Goal: Check status: Check status

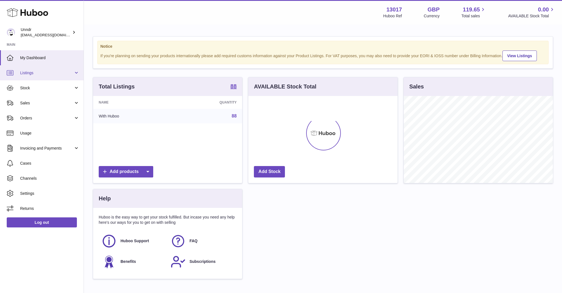
scroll to position [87, 149]
click at [36, 75] on span "Listings" at bounding box center [46, 72] width 53 height 5
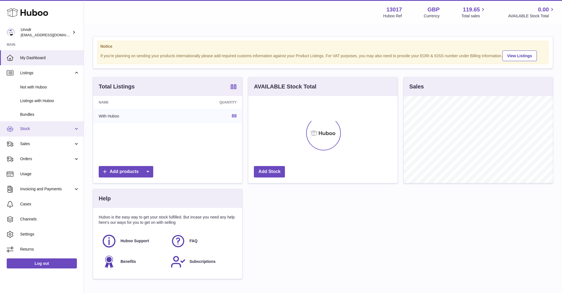
click at [34, 130] on span "Stock" at bounding box center [46, 128] width 53 height 5
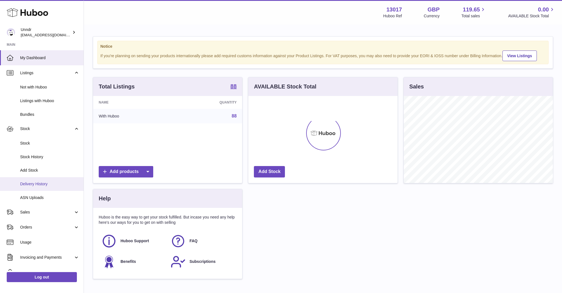
click at [38, 184] on span "Delivery History" at bounding box center [49, 184] width 59 height 5
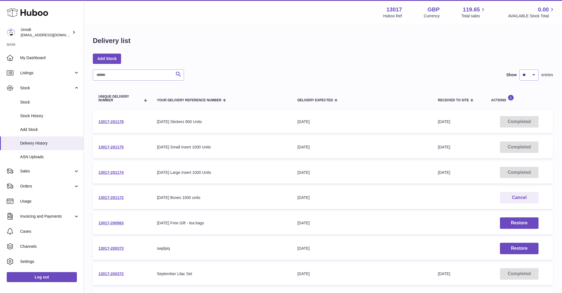
drag, startPoint x: 158, startPoint y: 197, endPoint x: 212, endPoint y: 201, distance: 54.6
click at [212, 201] on td "Your Delivery Reference Number October 2025 Boxes 1000 units" at bounding box center [221, 198] width 140 height 23
drag, startPoint x: 157, startPoint y: 222, endPoint x: 221, endPoint y: 222, distance: 64.3
click at [221, 222] on div "September 2025 Free Gift - tea bags" at bounding box center [221, 223] width 129 height 5
